Goal: Transaction & Acquisition: Book appointment/travel/reservation

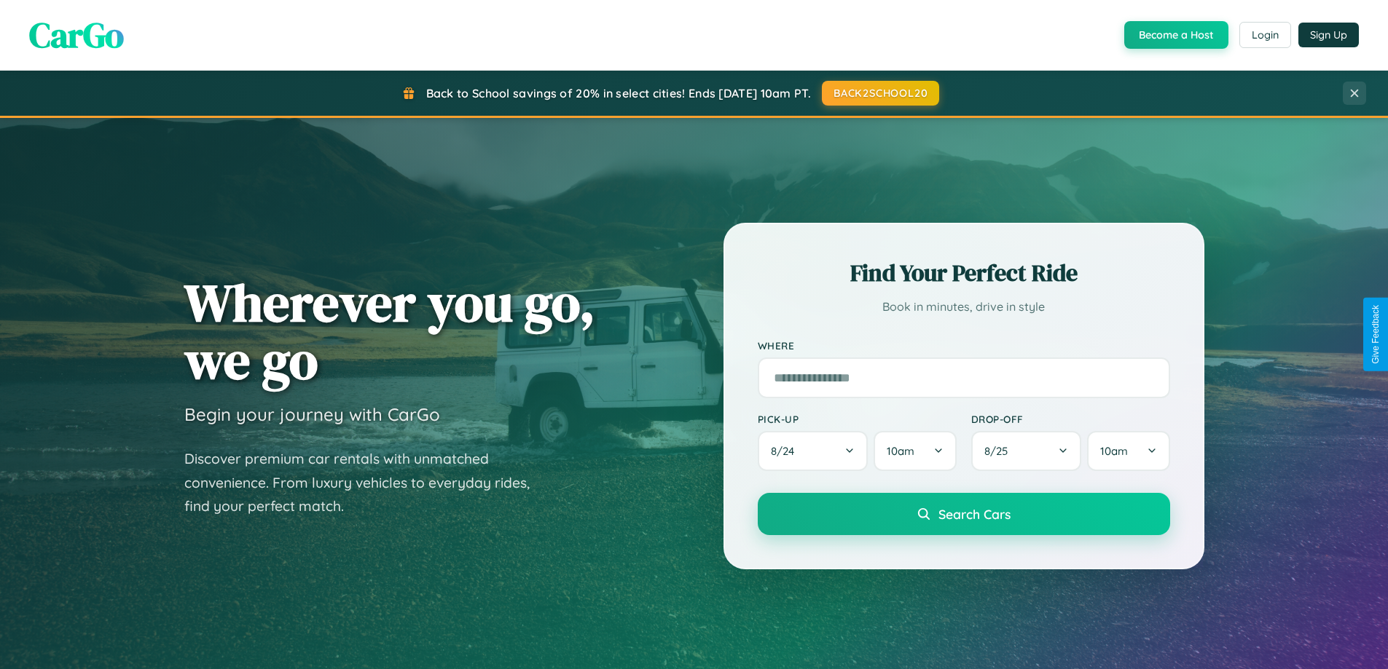
scroll to position [628, 0]
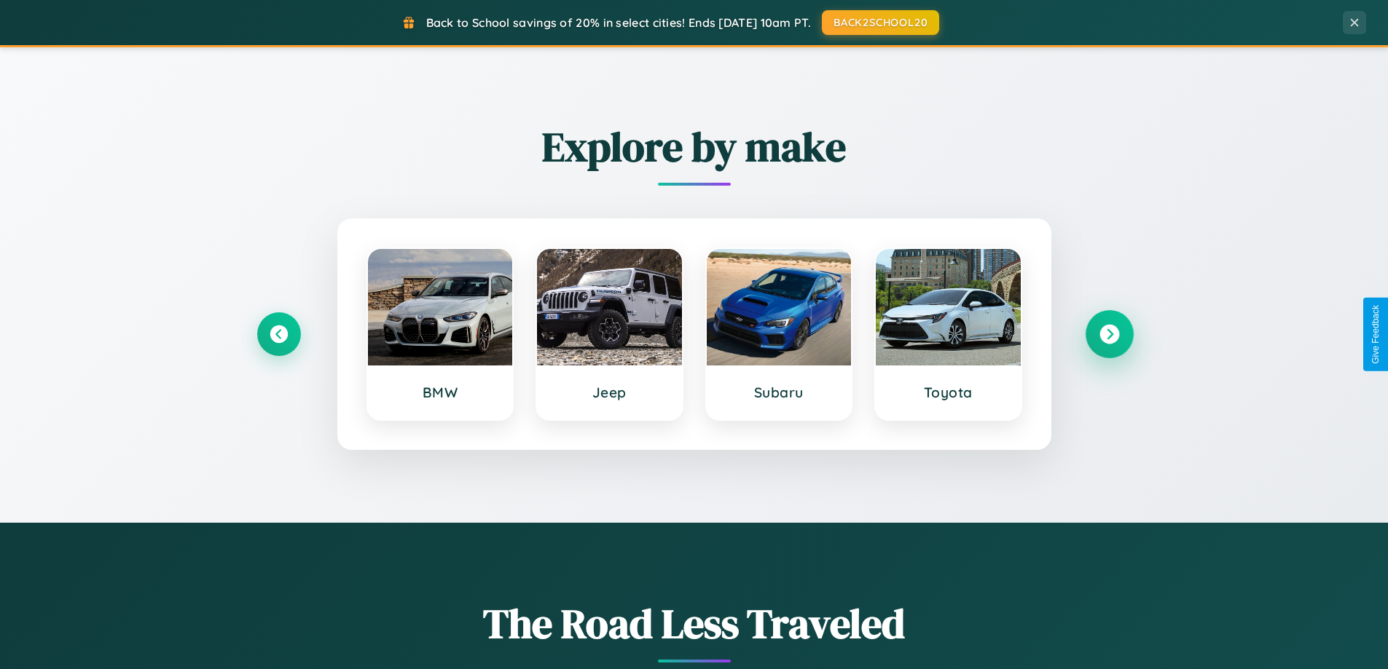
click at [1109, 334] on icon at bounding box center [1109, 335] width 20 height 20
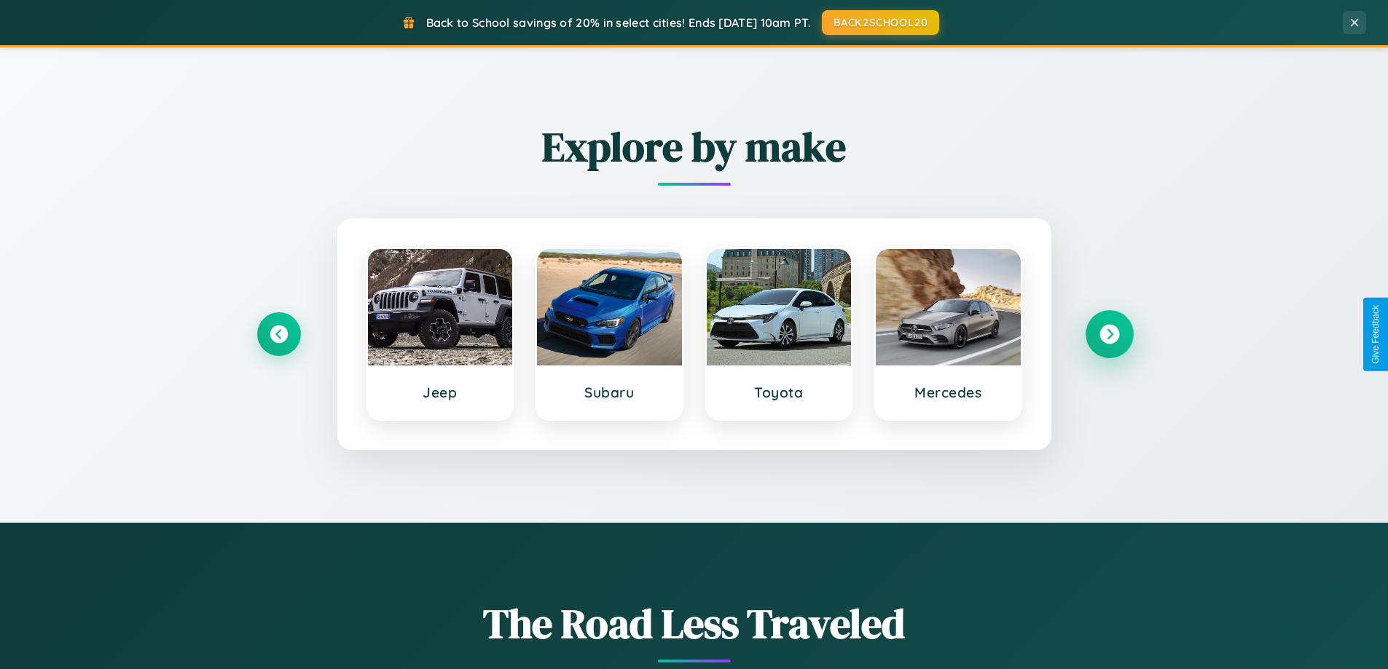
click at [1109, 334] on icon at bounding box center [1109, 335] width 20 height 20
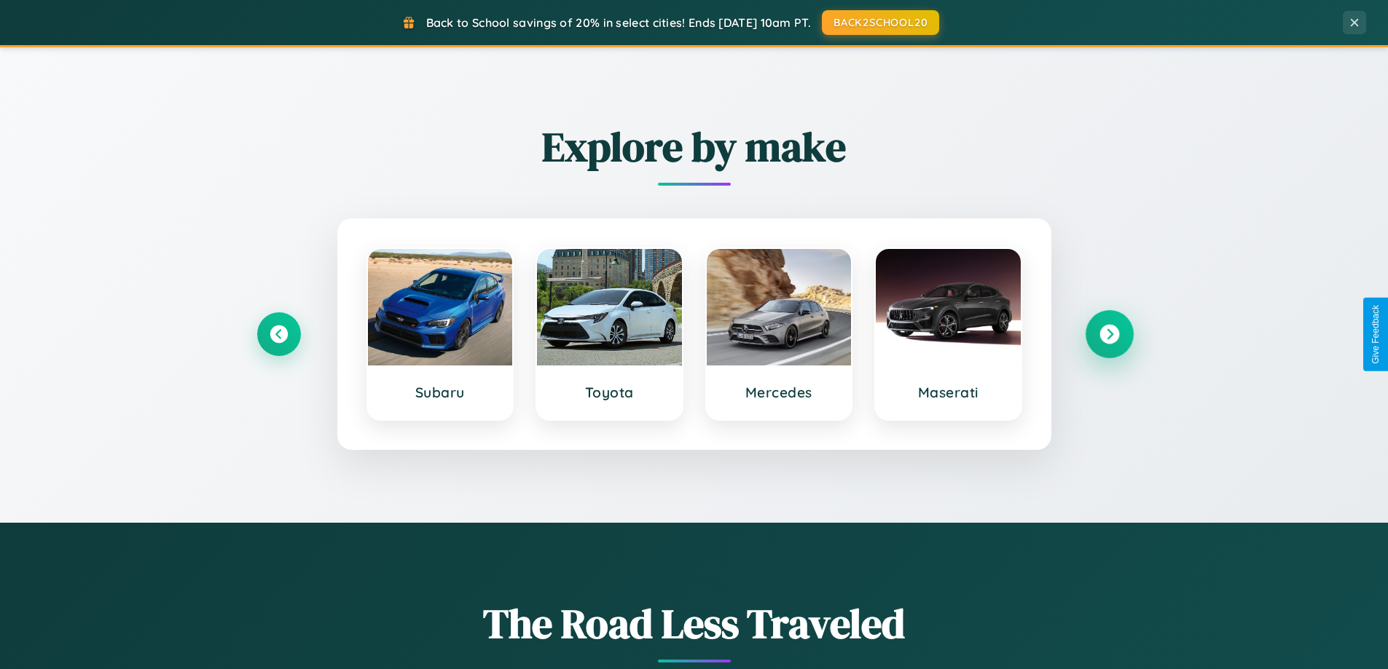
click at [1109, 334] on icon at bounding box center [1109, 335] width 20 height 20
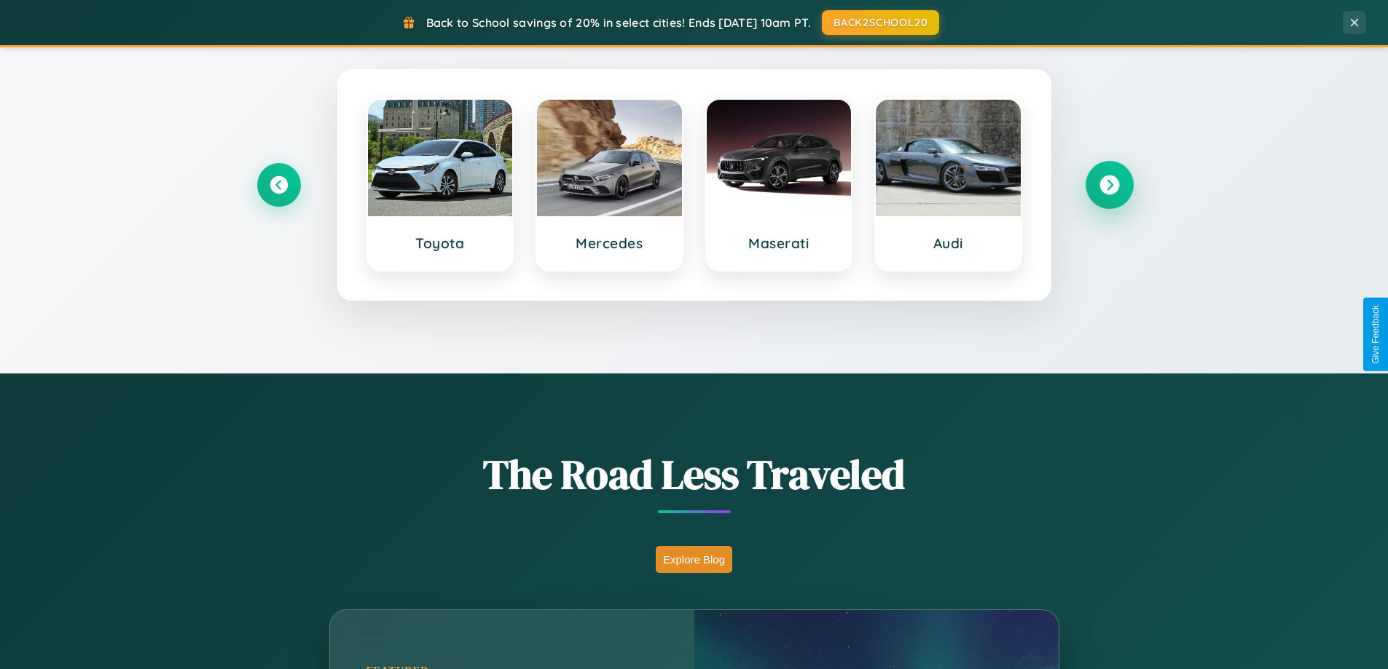
scroll to position [1002, 0]
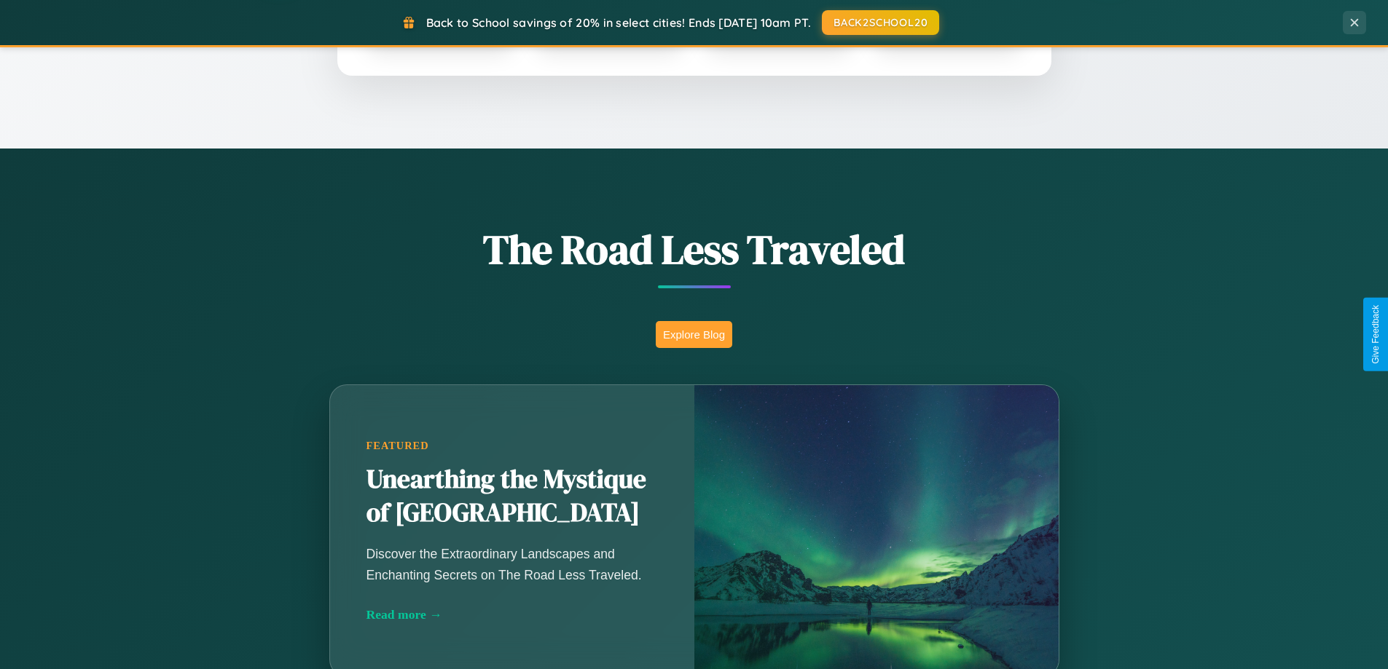
click at [693, 334] on button "Explore Blog" at bounding box center [694, 334] width 76 height 27
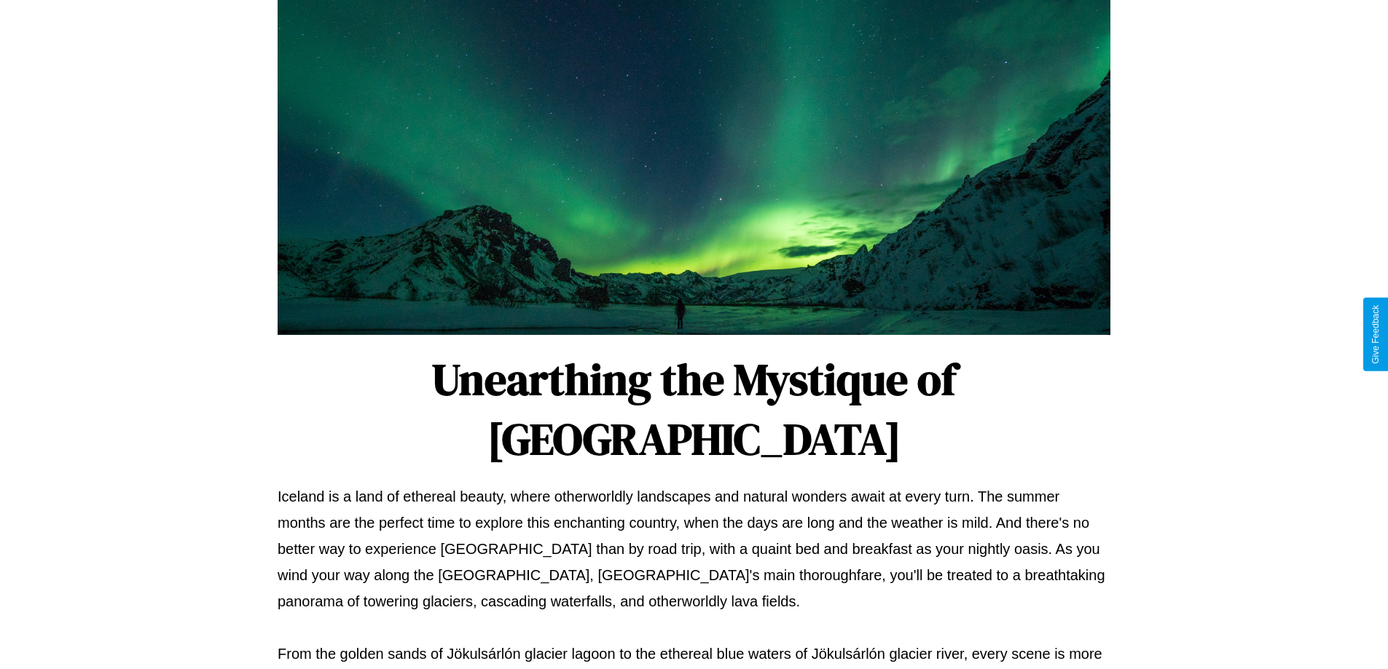
scroll to position [471, 0]
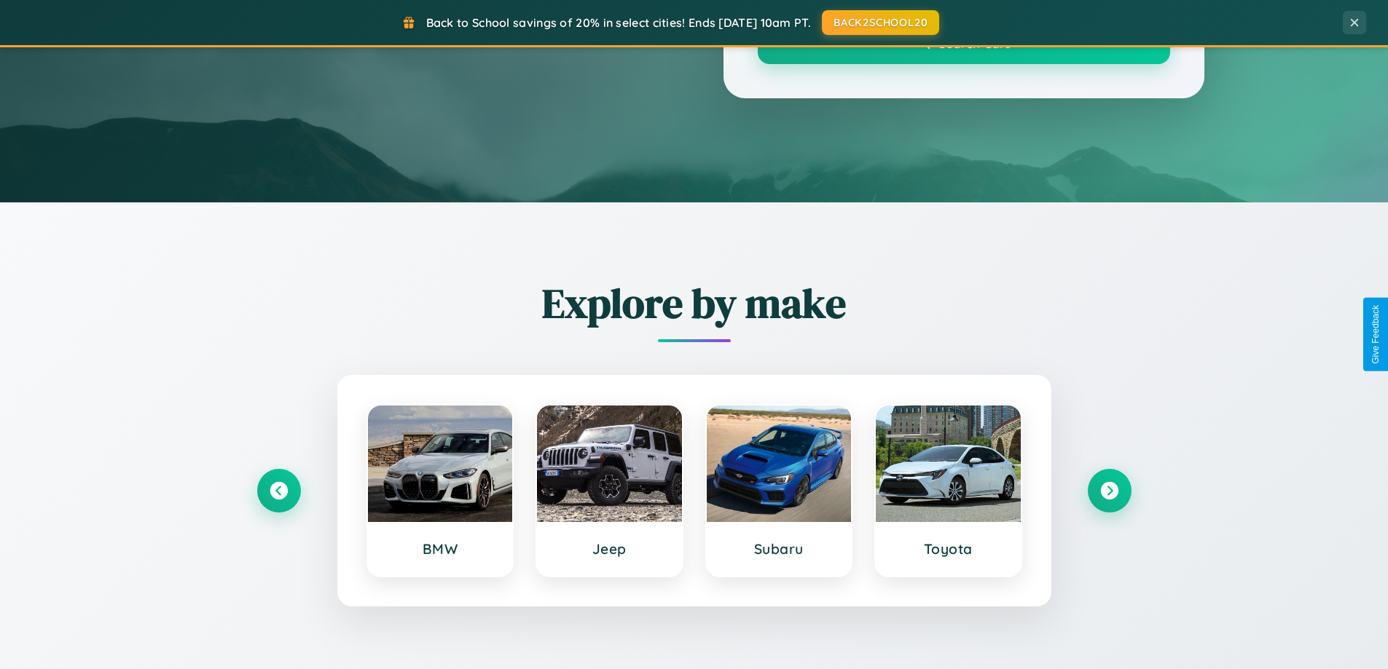
scroll to position [1002, 0]
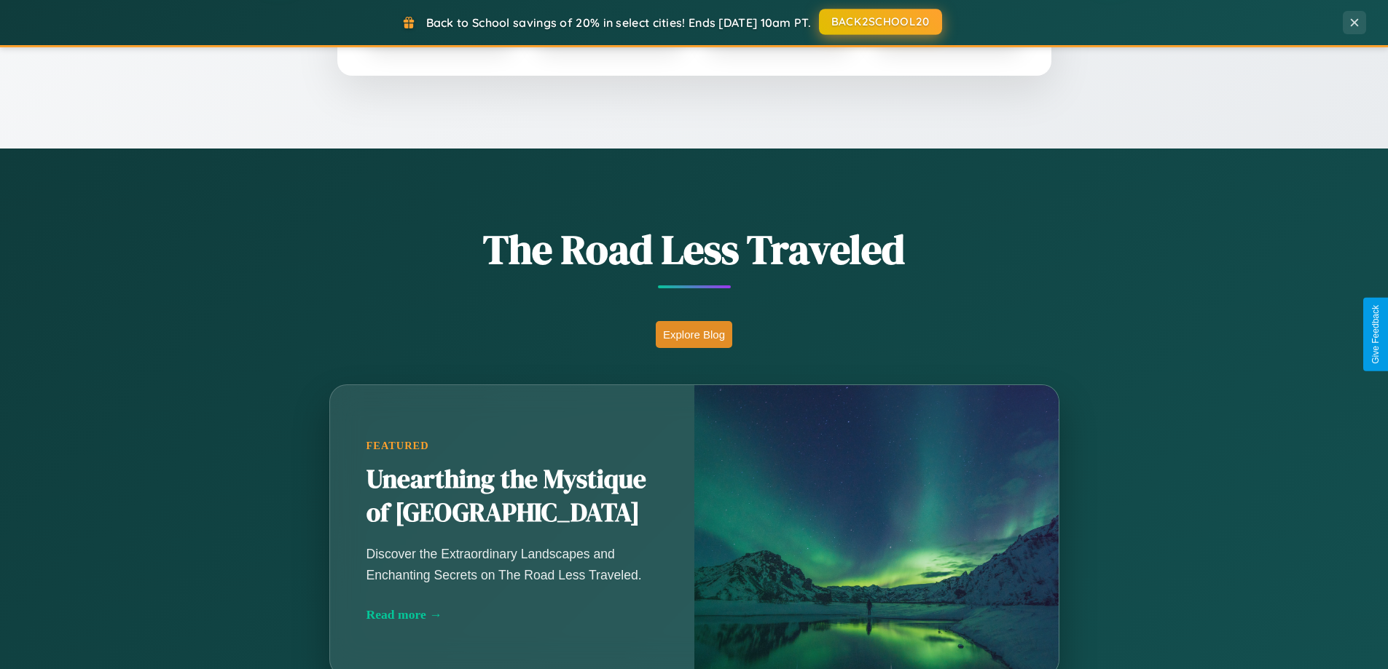
click at [879, 22] on button "BACK2SCHOOL20" at bounding box center [880, 22] width 123 height 26
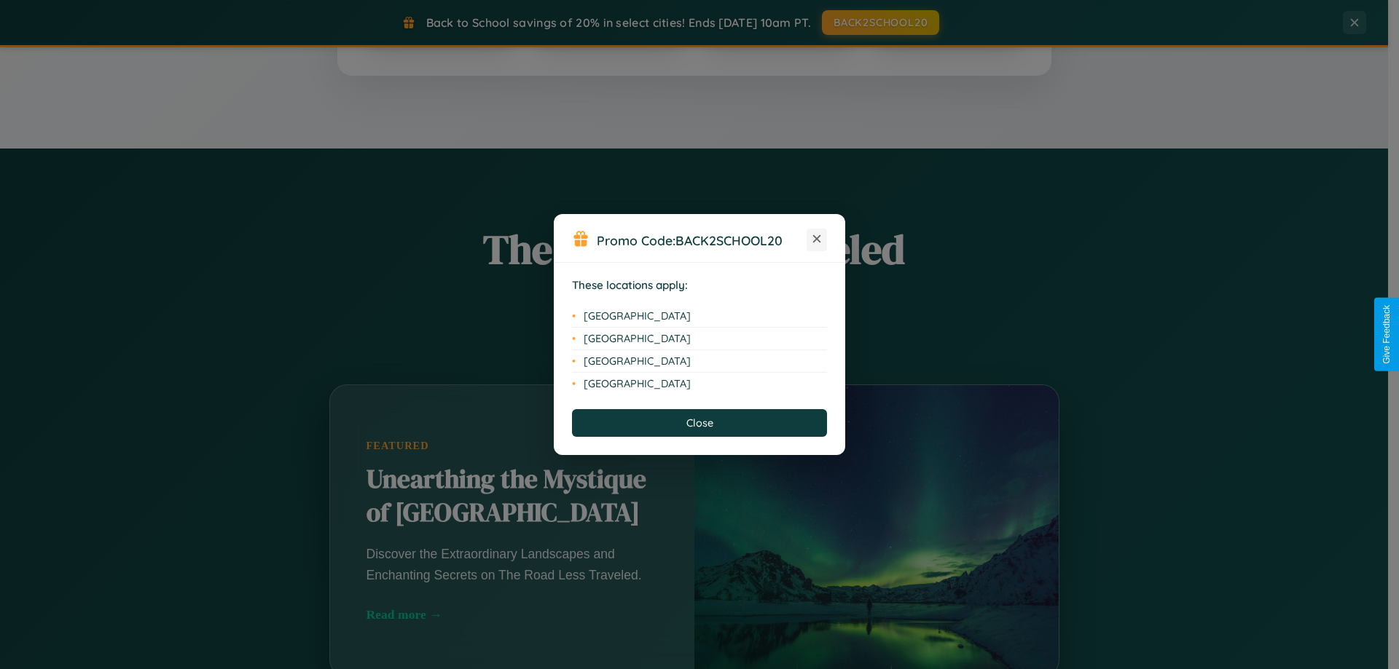
click at [817, 240] on icon at bounding box center [817, 239] width 8 height 8
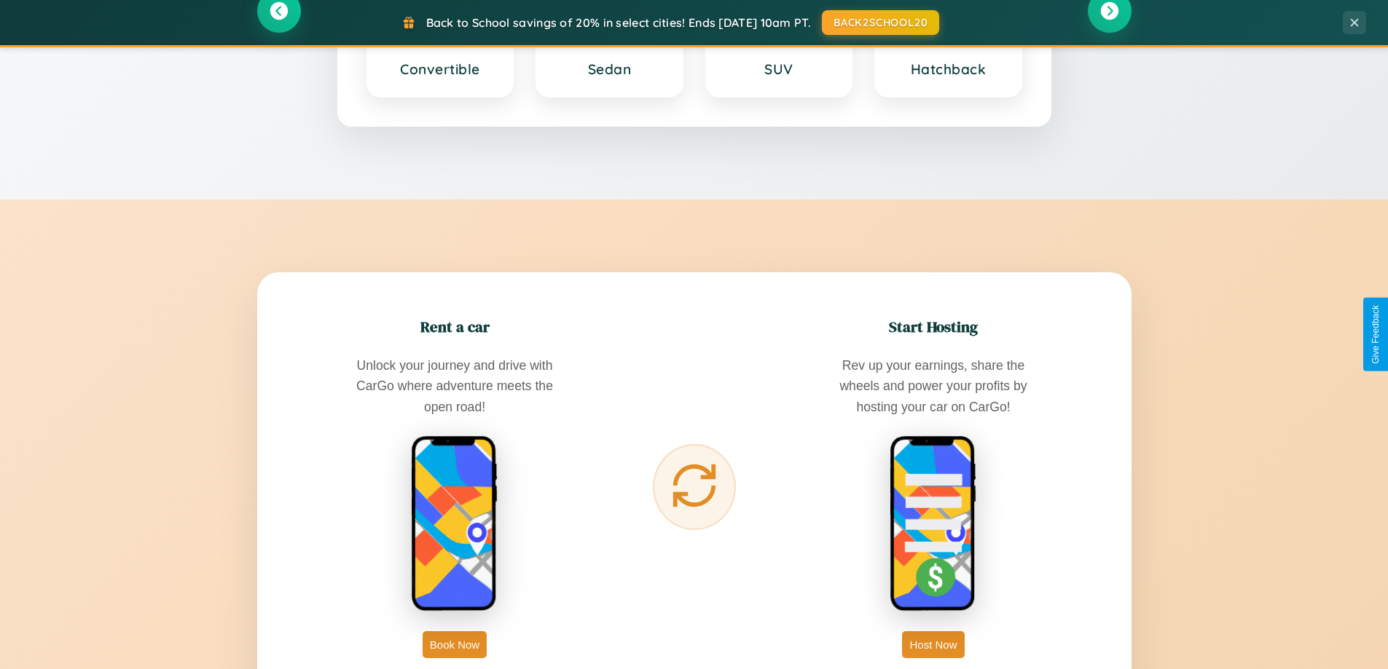
scroll to position [2340, 0]
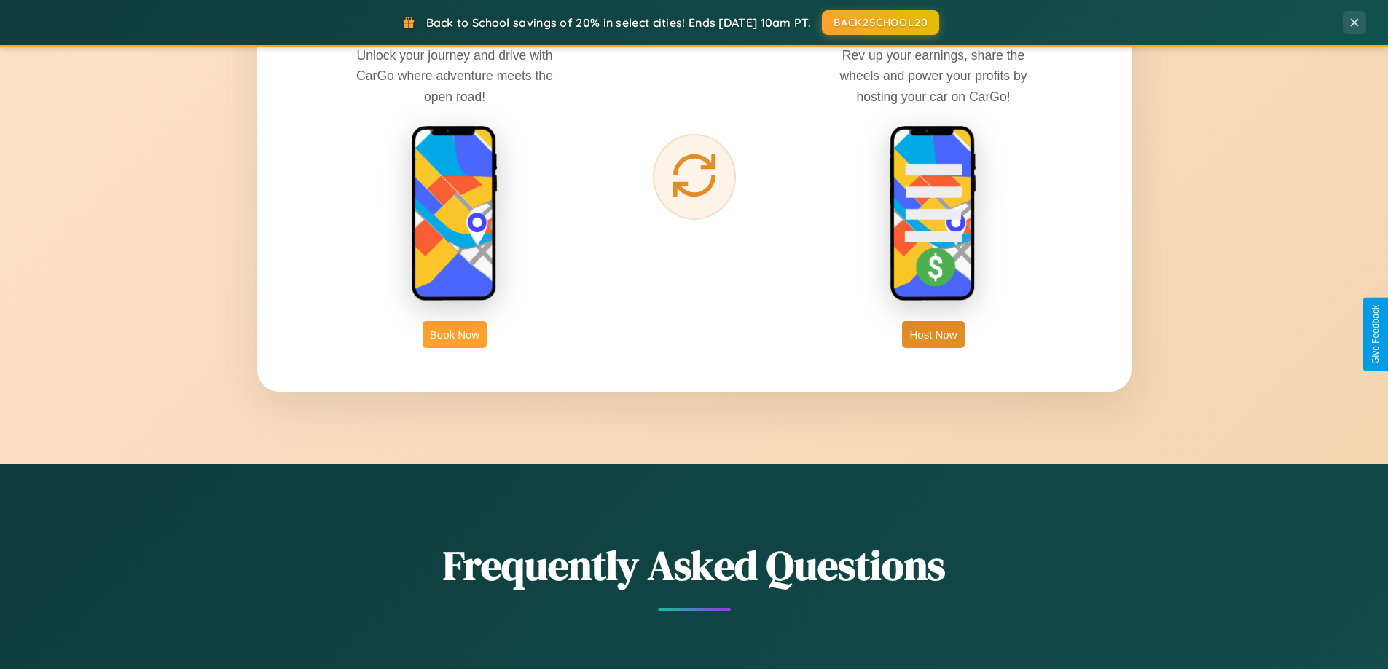
click at [455, 334] on button "Book Now" at bounding box center [454, 334] width 64 height 27
